Goal: Information Seeking & Learning: Learn about a topic

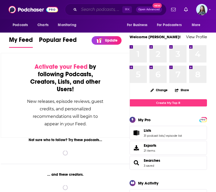
click at [91, 9] on input "Search podcasts, credits, & more..." at bounding box center [100, 9] width 43 height 8
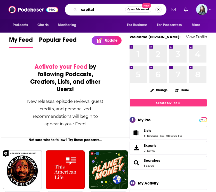
type input "capital"
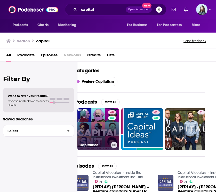
scroll to position [0, 11]
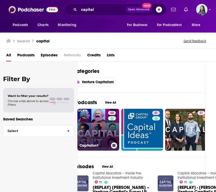
click at [94, 119] on link "68 Capitalisn't" at bounding box center [98, 130] width 42 height 42
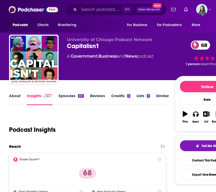
click at [89, 46] on div "Capitalisn't 68" at bounding box center [121, 46] width 108 height 8
copy div "Capitalisn't 68"
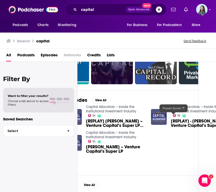
scroll to position [66, 3]
